Goal: Task Accomplishment & Management: Use online tool/utility

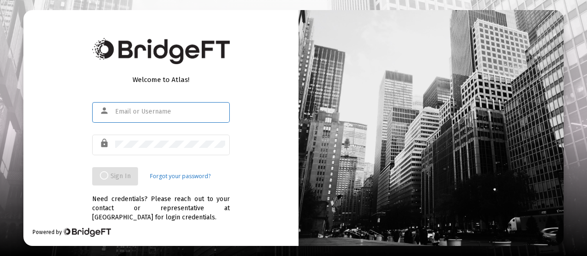
type input "[EMAIL_ADDRESS][DOMAIN_NAME]"
click at [274, 95] on div "Welcome to Atlas! person [EMAIL_ADDRESS][DOMAIN_NAME] lock Sign In Forgot your …" at bounding box center [160, 128] width 275 height 236
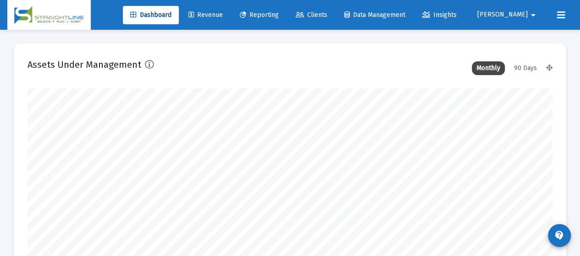
scroll to position [183, 282]
click at [279, 17] on span "Reporting" at bounding box center [259, 15] width 39 height 8
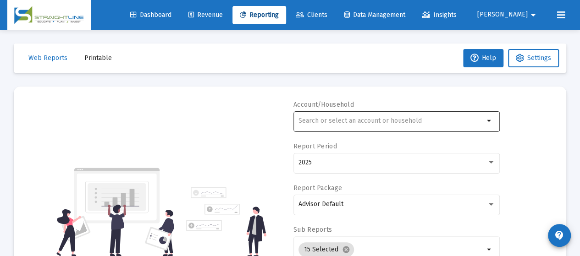
click at [325, 118] on input "text" at bounding box center [392, 120] width 186 height 7
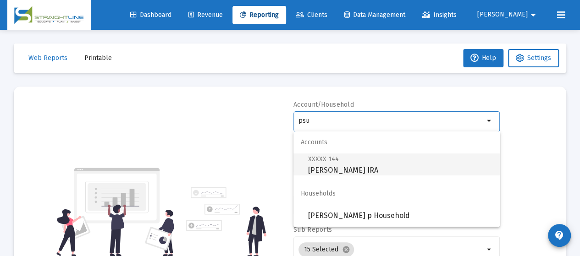
click at [327, 167] on span "XXXXX 144 [PERSON_NAME] Rollover [PERSON_NAME]" at bounding box center [400, 165] width 184 height 22
type input "[PERSON_NAME] IRA"
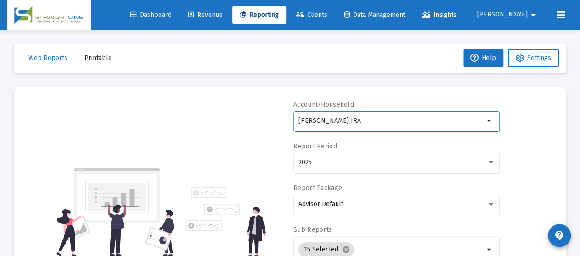
scroll to position [46, 0]
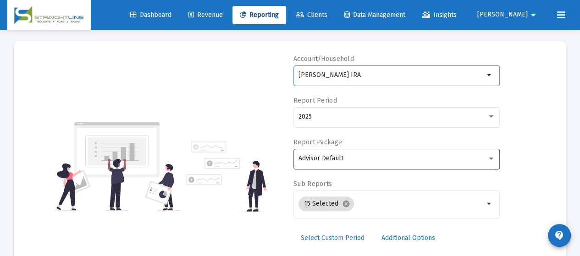
click at [354, 164] on div "Advisor Default" at bounding box center [397, 158] width 197 height 22
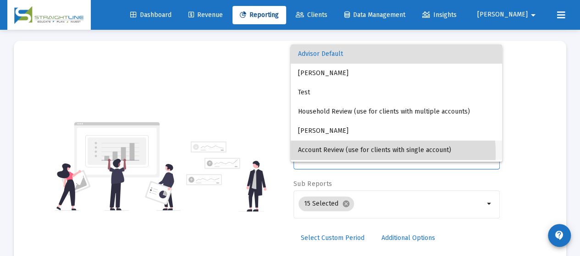
click at [350, 154] on span "Account Review (use for clients with single account)" at bounding box center [396, 150] width 197 height 19
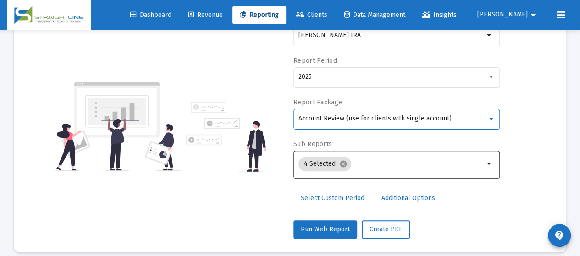
scroll to position [94, 0]
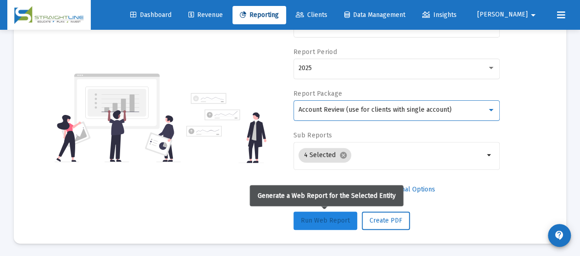
click at [334, 220] on span "Run Web Report" at bounding box center [325, 221] width 49 height 8
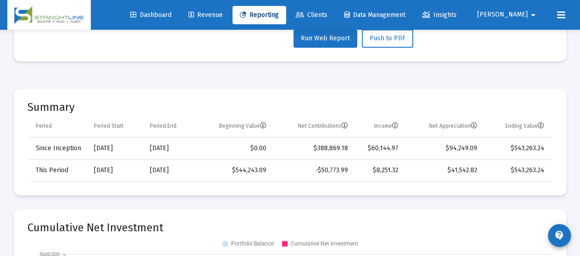
scroll to position [278, 0]
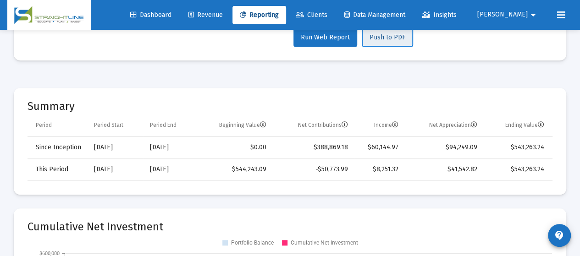
click at [380, 37] on span "Push to PDF" at bounding box center [388, 37] width 36 height 8
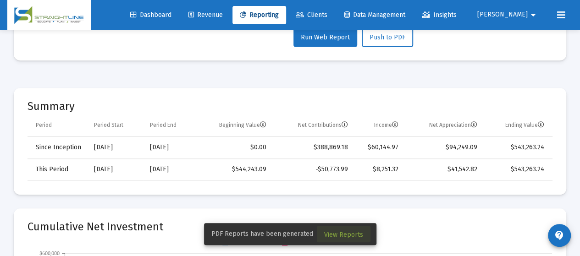
click at [356, 238] on span "View Reports" at bounding box center [343, 235] width 39 height 8
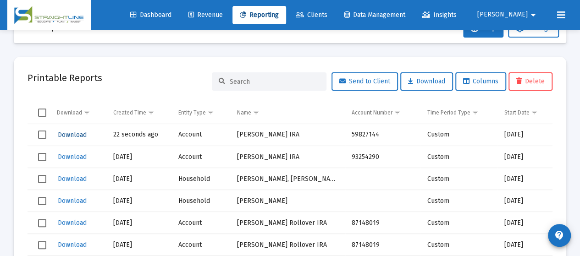
click at [78, 136] on span "Download" at bounding box center [72, 135] width 29 height 8
